Goal: Find specific page/section: Find specific page/section

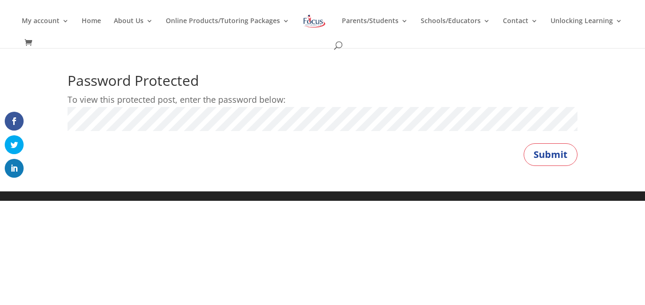
click at [523, 143] on button "Submit" at bounding box center [550, 154] width 54 height 23
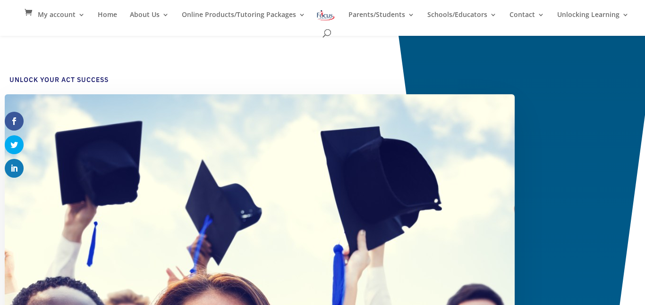
scroll to position [43, 0]
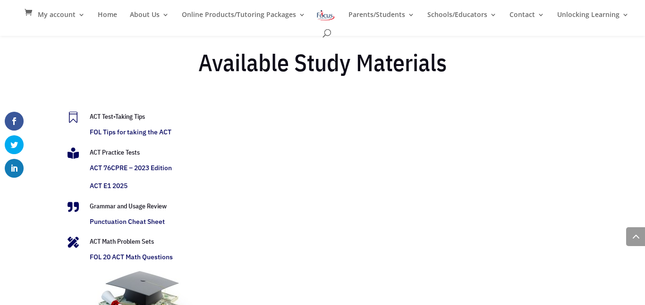
scroll to position [1923, 0]
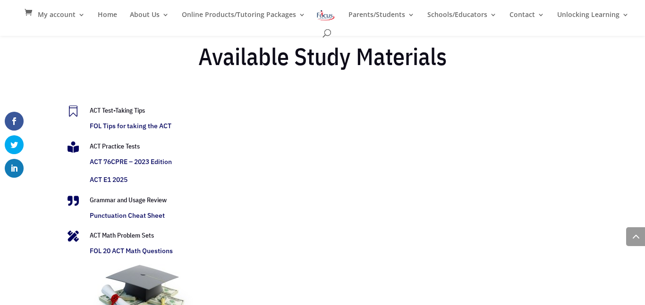
click at [122, 181] on link "ACT E1 2025" at bounding box center [109, 180] width 38 height 8
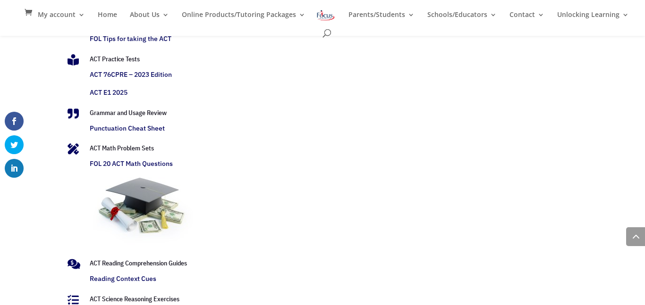
scroll to position [2010, 0]
click at [107, 93] on link "ACT E1 2025" at bounding box center [109, 93] width 38 height 8
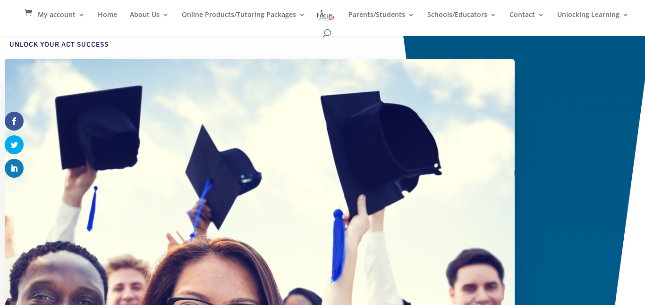
scroll to position [106, 0]
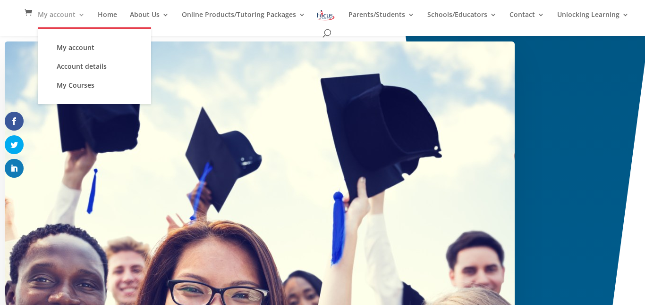
click at [67, 19] on link "My account" at bounding box center [61, 19] width 47 height 16
click at [76, 47] on link "My account" at bounding box center [94, 47] width 94 height 19
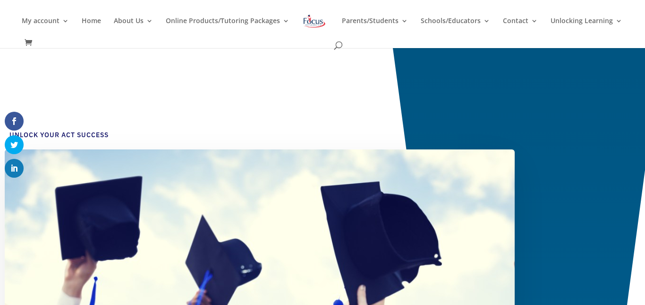
scroll to position [108, 0]
